Goal: Information Seeking & Learning: Learn about a topic

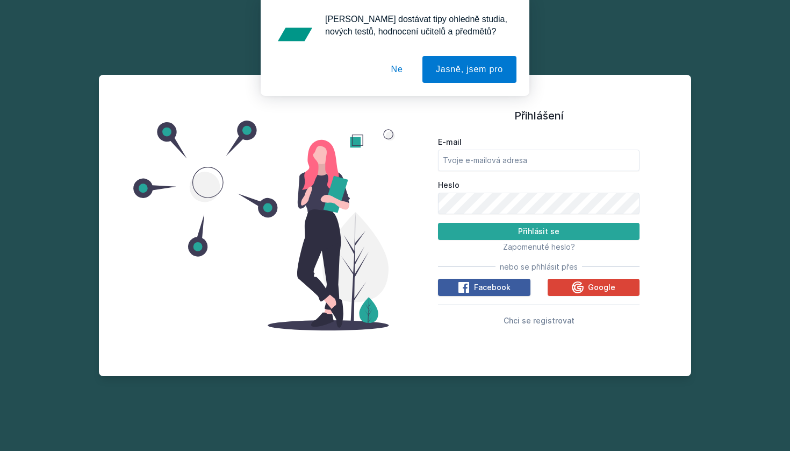
click at [497, 286] on span "Facebook" at bounding box center [492, 287] width 37 height 11
click at [470, 288] on icon at bounding box center [464, 287] width 13 height 13
click at [462, 290] on icon at bounding box center [464, 287] width 11 height 11
click at [580, 287] on icon at bounding box center [578, 287] width 13 height 13
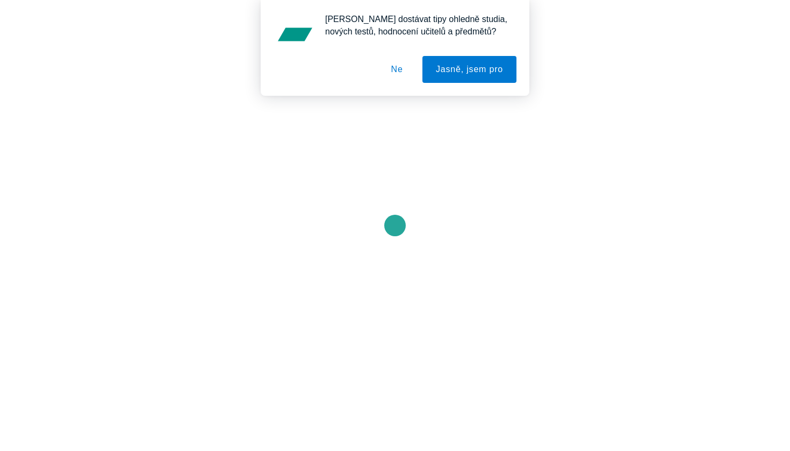
click at [395, 67] on button "Ne" at bounding box center [397, 69] width 39 height 27
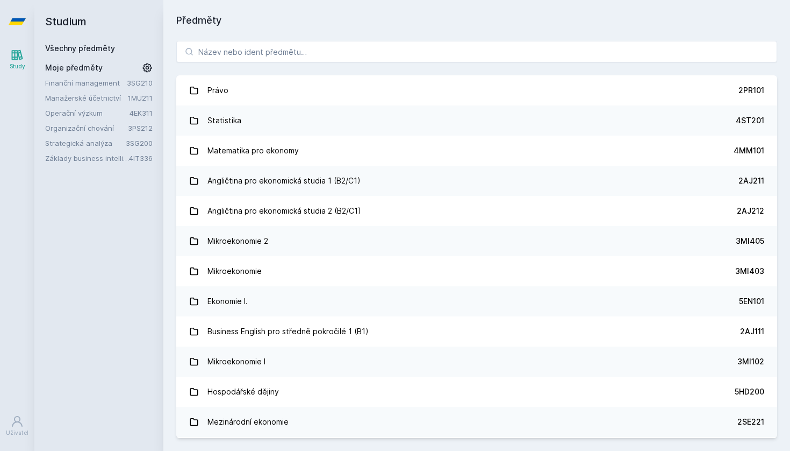
click at [86, 78] on link "Finanční management" at bounding box center [86, 82] width 82 height 11
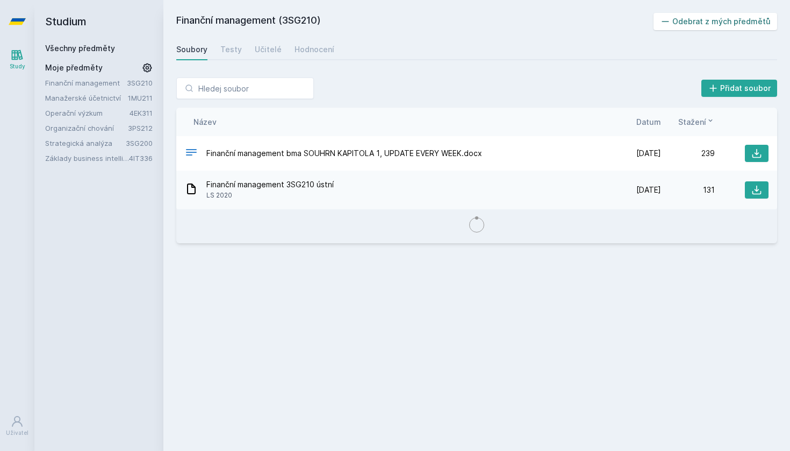
click at [706, 18] on button "Odebrat z mých předmětů" at bounding box center [716, 21] width 124 height 17
click at [83, 79] on link "Manažerské účetnictví" at bounding box center [86, 82] width 83 height 11
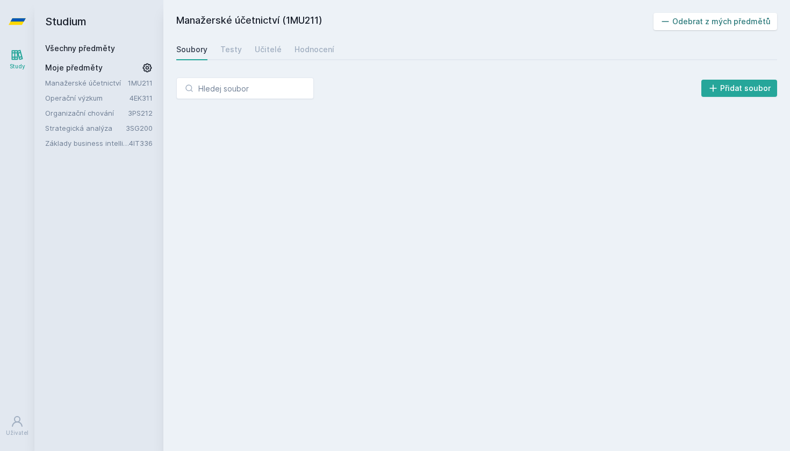
click at [675, 25] on button "Odebrat z mých předmětů" at bounding box center [716, 21] width 124 height 17
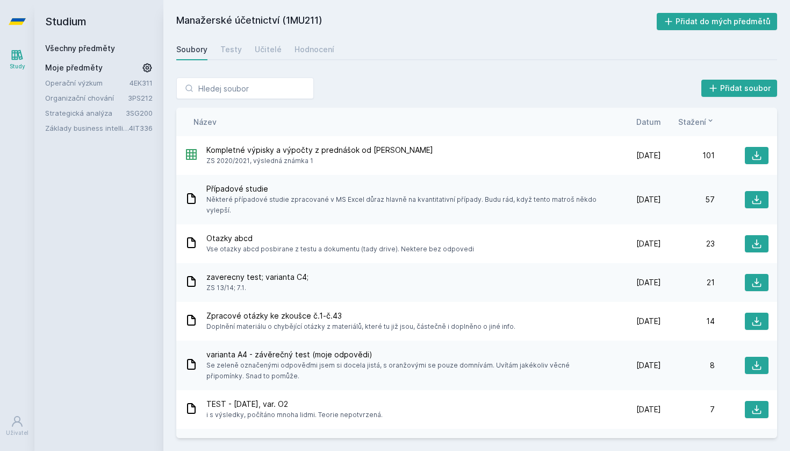
click at [99, 96] on link "Organizační chování" at bounding box center [86, 97] width 83 height 11
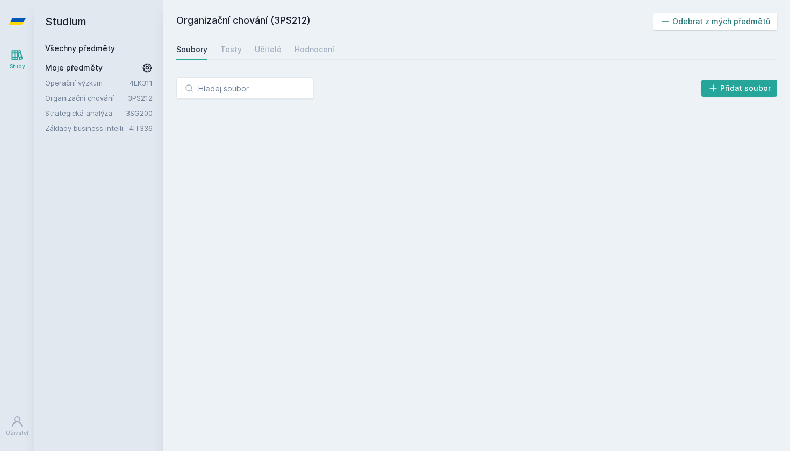
click at [677, 24] on button "Odebrat z mých předmětů" at bounding box center [716, 21] width 124 height 17
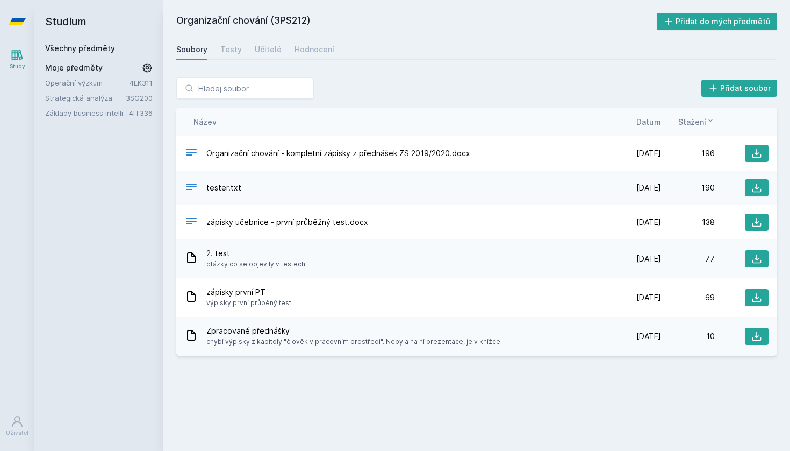
click at [90, 95] on link "Strategická analýza" at bounding box center [85, 97] width 81 height 11
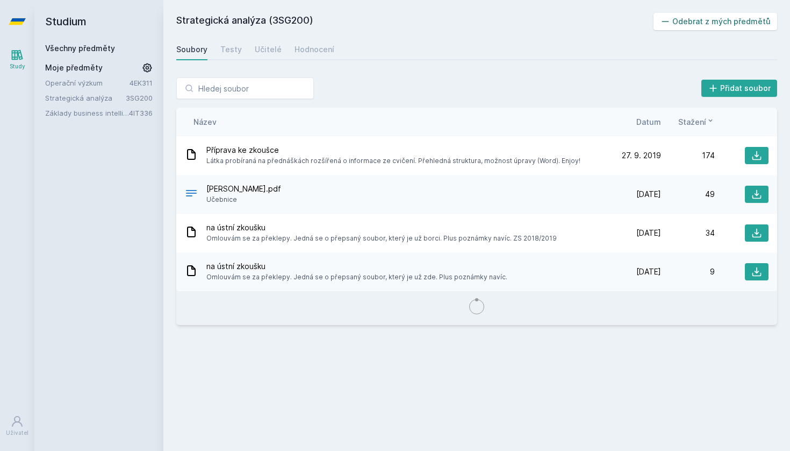
click at [726, 17] on button "Odebrat z mých předmětů" at bounding box center [716, 21] width 124 height 17
click at [14, 48] on icon at bounding box center [17, 54] width 13 height 13
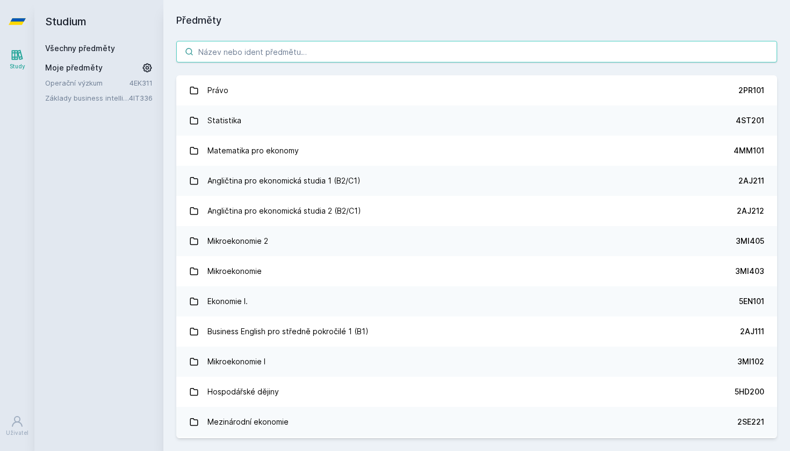
click at [278, 57] on input "search" at bounding box center [476, 52] width 601 height 22
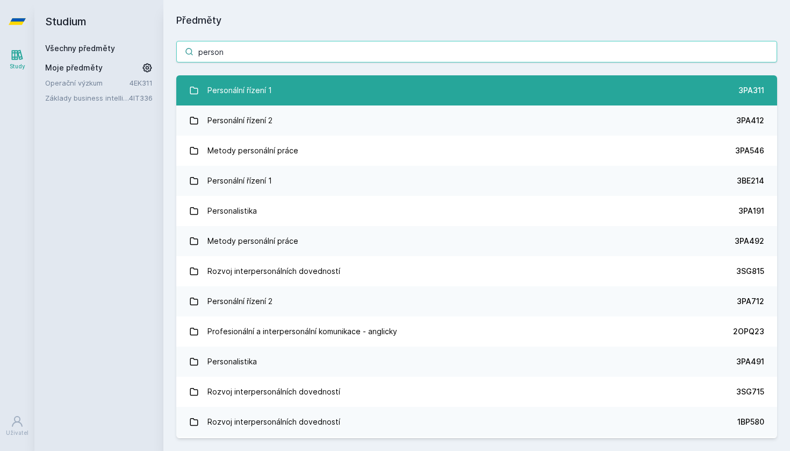
type input "person"
click at [383, 87] on link "Personální řízení 1 3PA311" at bounding box center [476, 90] width 601 height 30
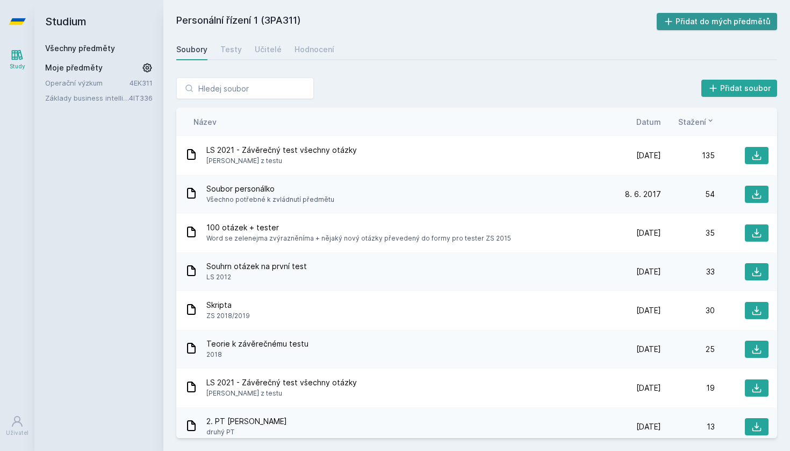
click at [718, 19] on button "Přidat do mých předmětů" at bounding box center [717, 21] width 121 height 17
click at [48, 50] on link "Všechny předměty" at bounding box center [80, 48] width 70 height 9
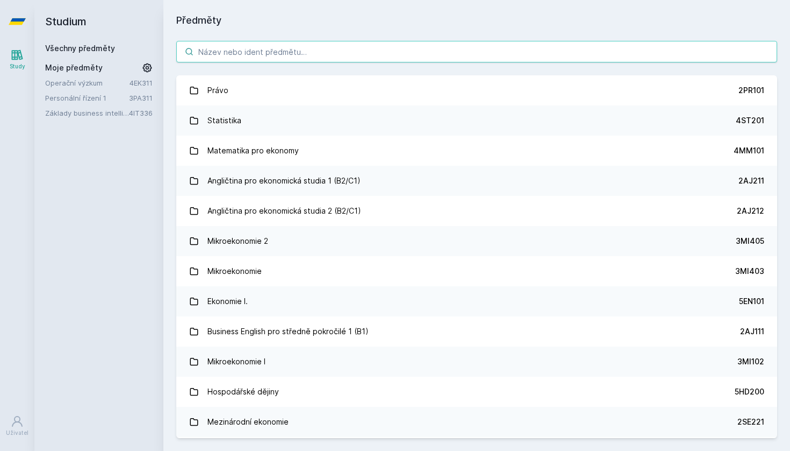
click at [267, 52] on input "search" at bounding box center [476, 52] width 601 height 22
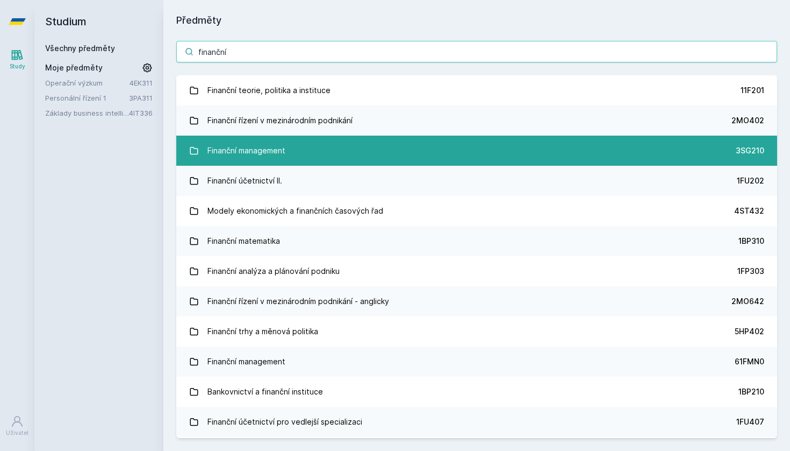
type input "finanční"
click at [267, 147] on div "Finanční management" at bounding box center [247, 151] width 78 height 22
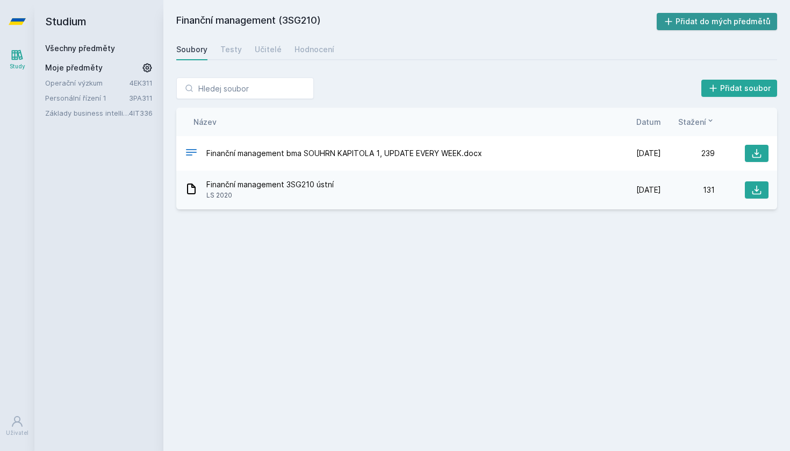
click at [692, 17] on button "Přidat do mých předmětů" at bounding box center [717, 21] width 121 height 17
click at [58, 50] on link "Všechny předměty" at bounding box center [80, 48] width 70 height 9
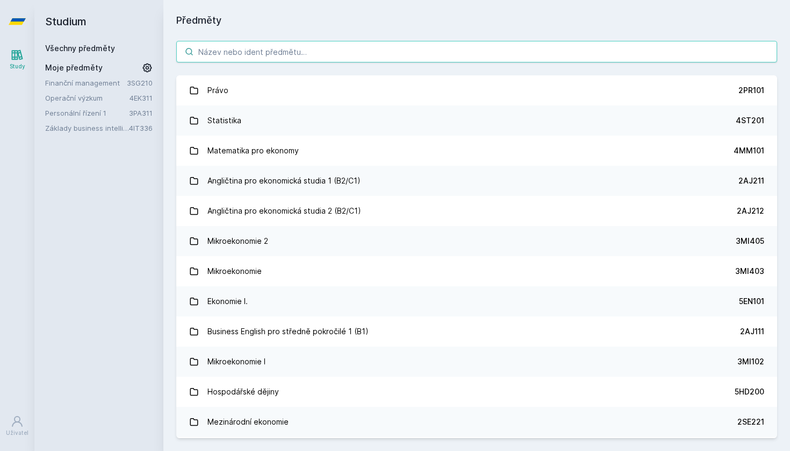
click at [234, 49] on input "search" at bounding box center [476, 52] width 601 height 22
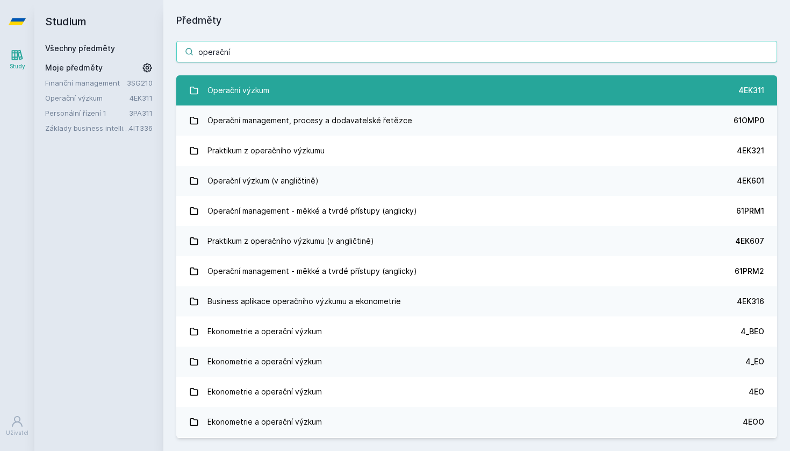
type input "operační"
click at [379, 82] on link "Operační výzkum 4EK311" at bounding box center [476, 90] width 601 height 30
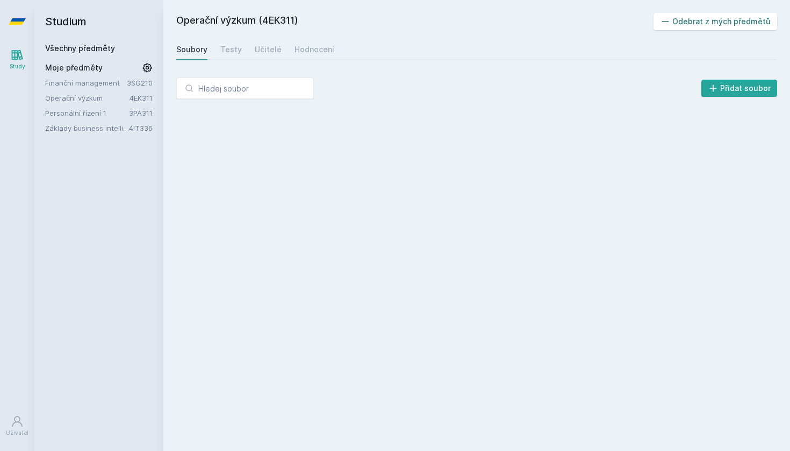
click at [671, 22] on icon at bounding box center [665, 21] width 11 height 11
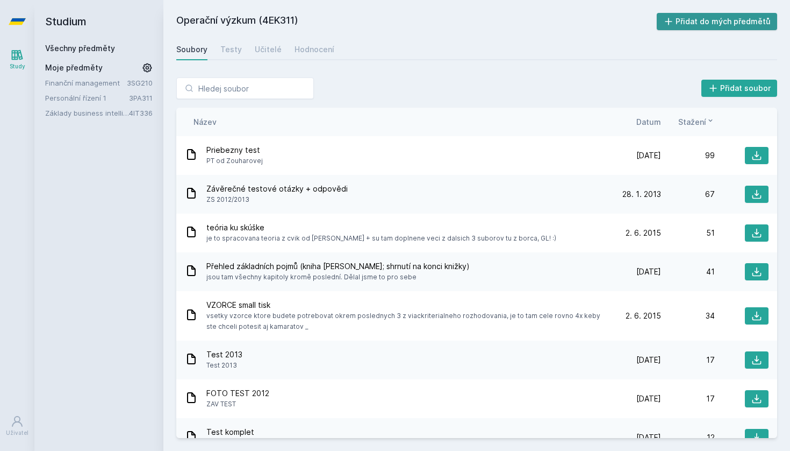
click at [674, 22] on icon at bounding box center [668, 21] width 11 height 11
click at [62, 81] on link "Finanční management" at bounding box center [86, 82] width 82 height 11
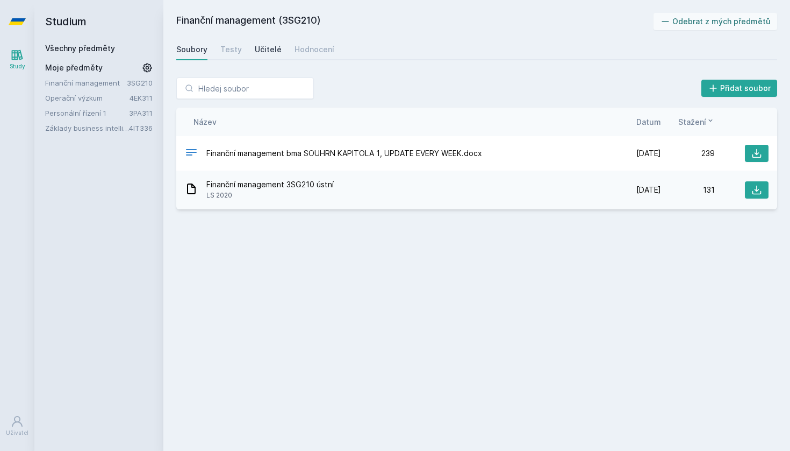
click at [265, 44] on div "Učitelé" at bounding box center [268, 49] width 27 height 11
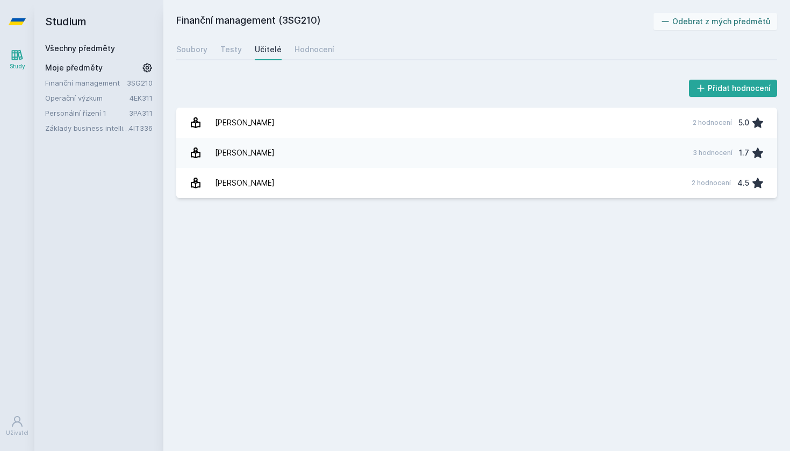
click at [89, 114] on link "Personální řízení 1" at bounding box center [87, 113] width 84 height 11
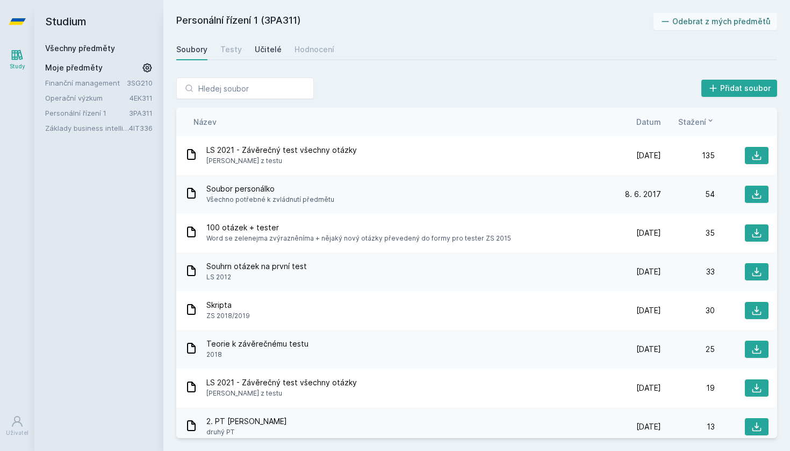
click at [268, 48] on div "Učitelé" at bounding box center [268, 49] width 27 height 11
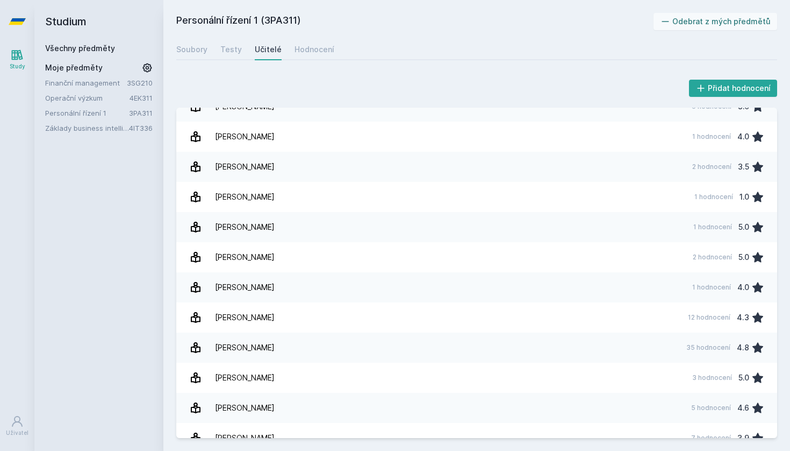
scroll to position [55, 0]
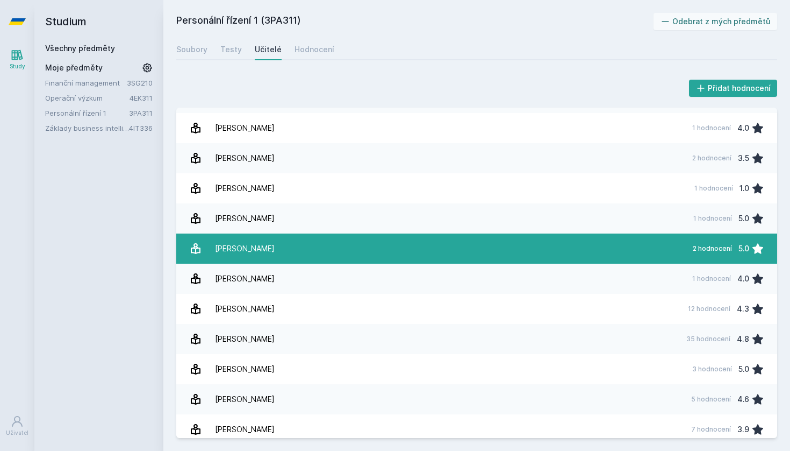
click at [316, 246] on link "[PERSON_NAME] 2 hodnocení 5.0" at bounding box center [476, 248] width 601 height 30
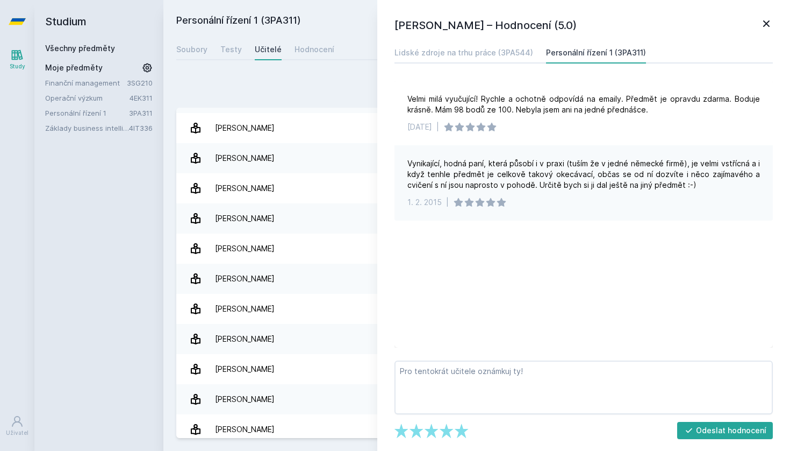
click at [770, 17] on div "[PERSON_NAME] – Hodnocení (5.0) Lidské zdroje na trhu práce (3PA544) Personální…" at bounding box center [583, 225] width 413 height 451
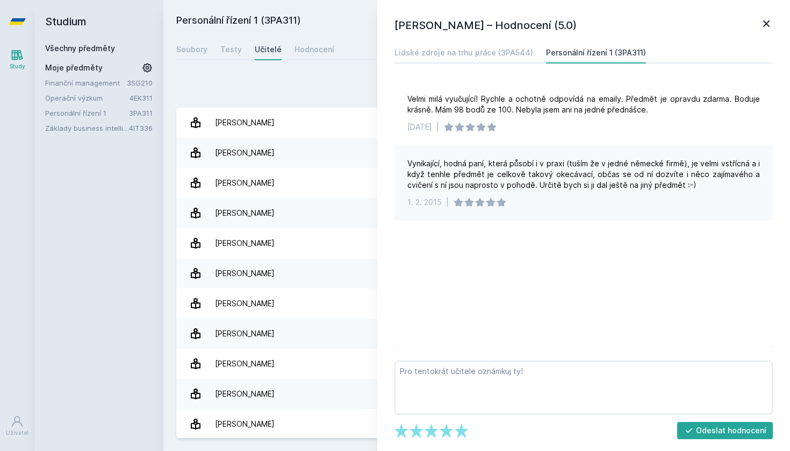
click at [763, 20] on icon at bounding box center [766, 23] width 13 height 13
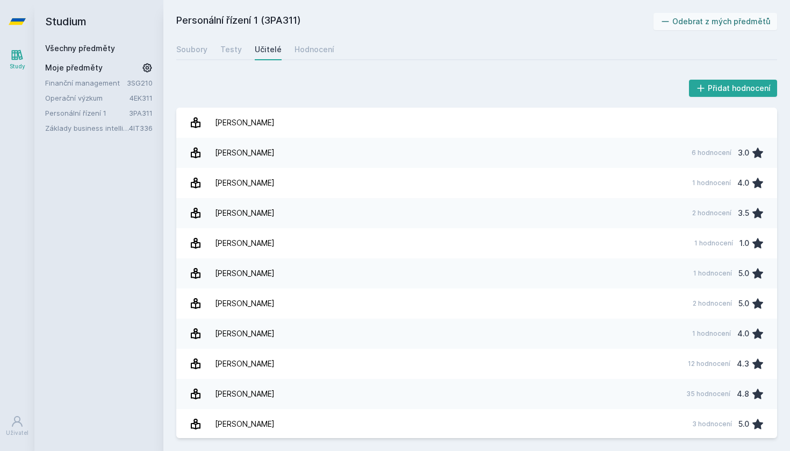
click at [61, 49] on link "Všechny předměty" at bounding box center [80, 48] width 70 height 9
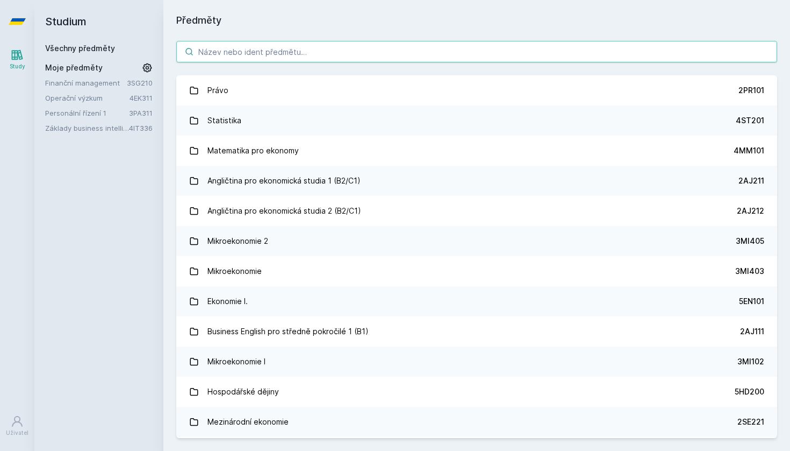
click at [257, 53] on input "search" at bounding box center [476, 52] width 601 height 22
paste input "3MA682"
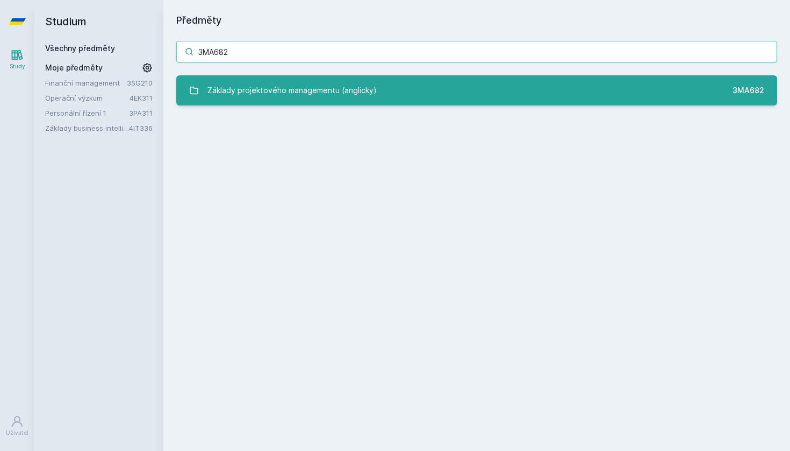
type input "3MA682"
click at [260, 91] on div "Základy projektového managementu (anglicky)" at bounding box center [292, 91] width 169 height 22
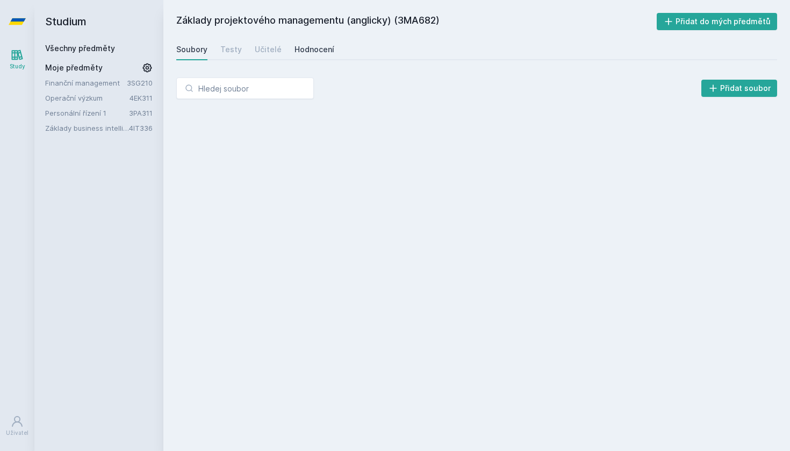
click at [309, 47] on div "Hodnocení" at bounding box center [315, 49] width 40 height 11
click at [265, 51] on div "Učitelé" at bounding box center [268, 49] width 27 height 11
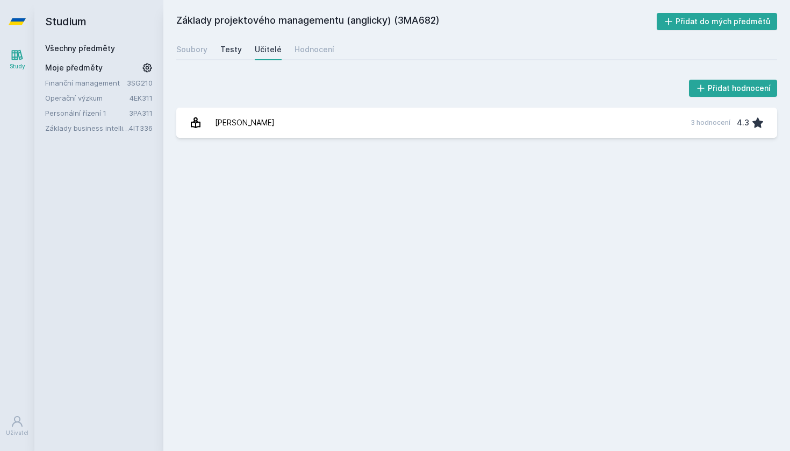
click at [223, 49] on div "Testy" at bounding box center [231, 49] width 22 height 11
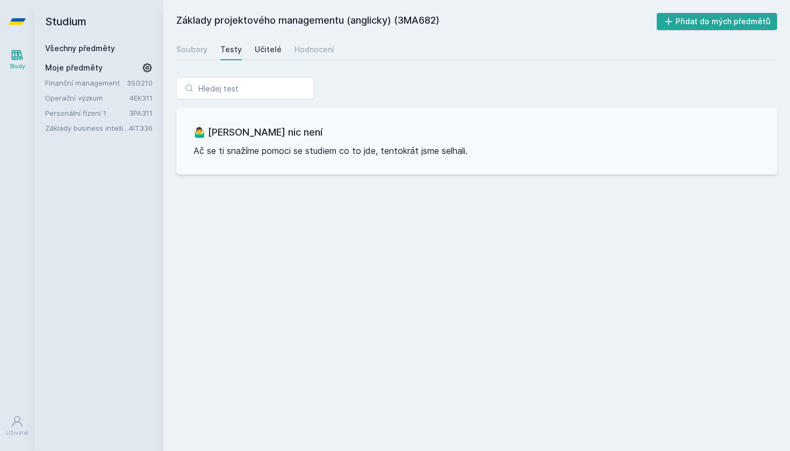
click at [255, 46] on div "Učitelé" at bounding box center [268, 49] width 27 height 11
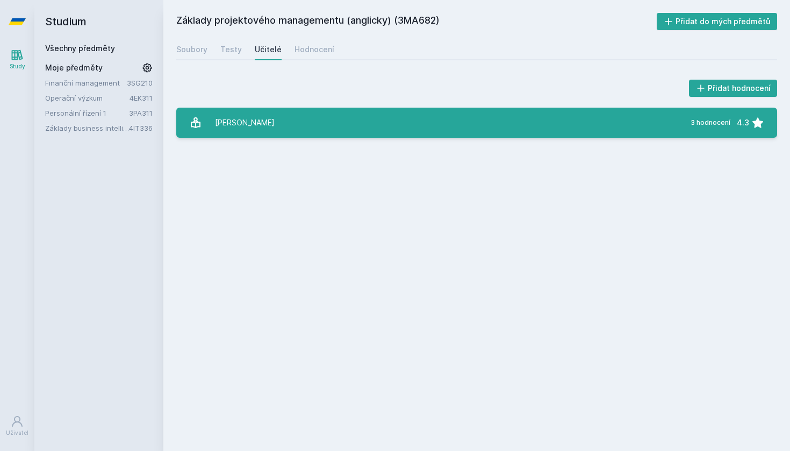
click at [271, 109] on link "[PERSON_NAME] 3 hodnocení 4.3" at bounding box center [476, 123] width 601 height 30
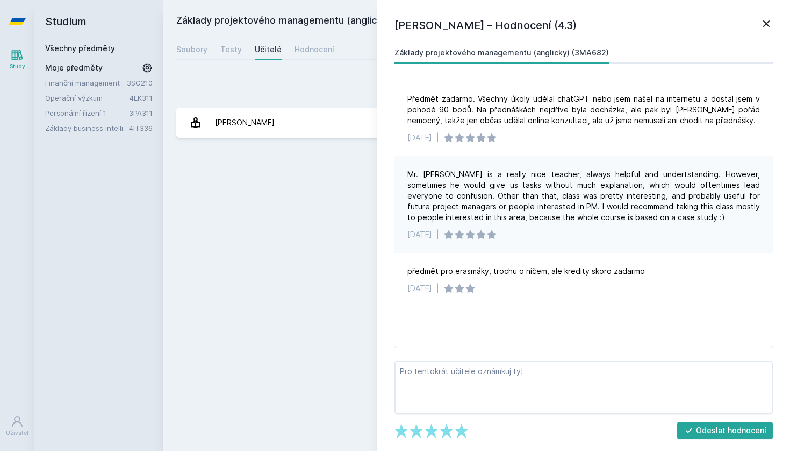
click at [766, 17] on icon at bounding box center [766, 23] width 13 height 13
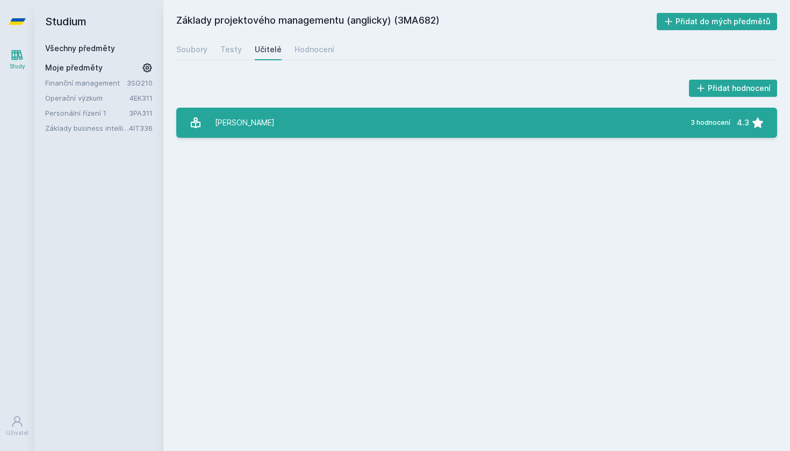
click at [558, 126] on link "[PERSON_NAME] 3 hodnocení 4.3" at bounding box center [476, 123] width 601 height 30
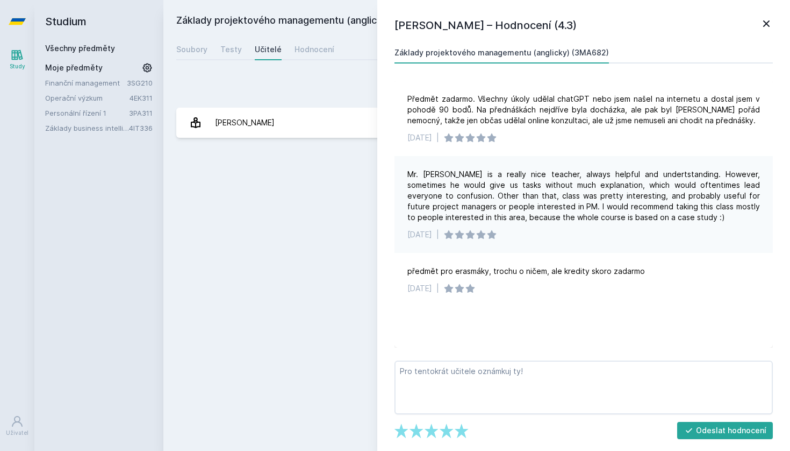
click at [767, 22] on icon at bounding box center [766, 23] width 13 height 13
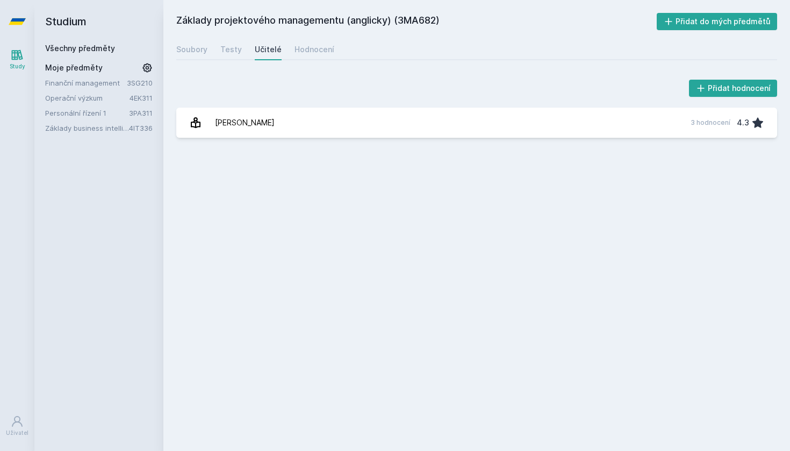
click at [76, 47] on link "Všechny předměty" at bounding box center [80, 48] width 70 height 9
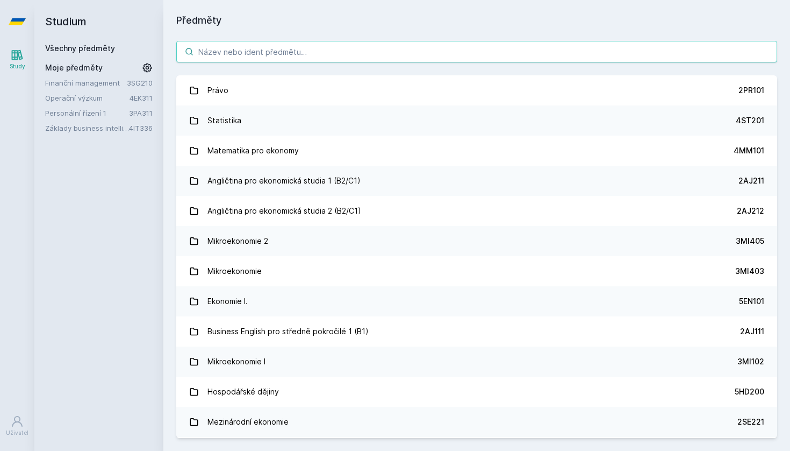
click at [266, 44] on input "search" at bounding box center [476, 52] width 601 height 22
paste input "3MG302"
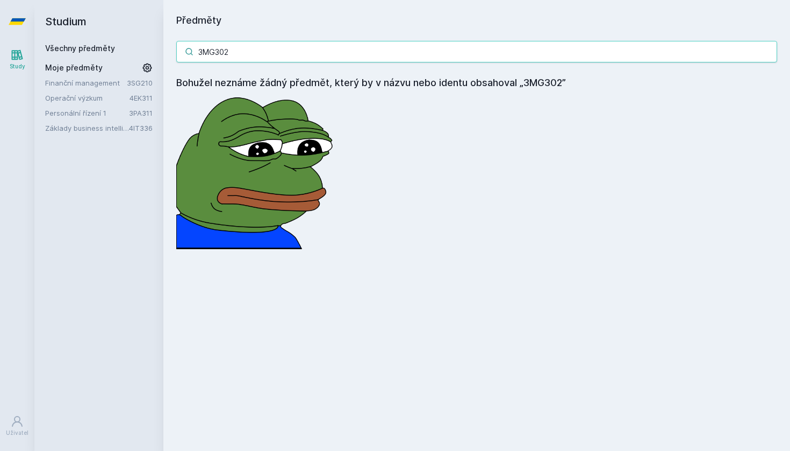
drag, startPoint x: 328, startPoint y: 60, endPoint x: 210, endPoint y: 57, distance: 118.3
click at [210, 57] on input "3MG302" at bounding box center [476, 52] width 601 height 22
type input "3"
